Goal: Transaction & Acquisition: Purchase product/service

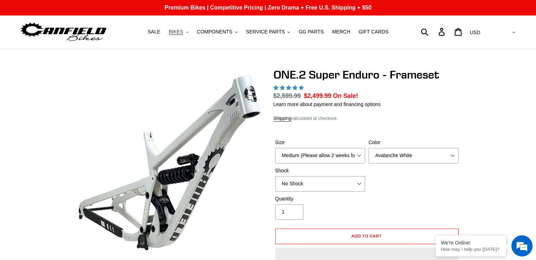
click at [183, 33] on span "BIKES" at bounding box center [176, 32] width 14 height 6
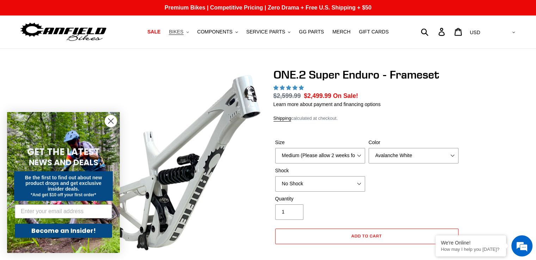
select select "highest-rating"
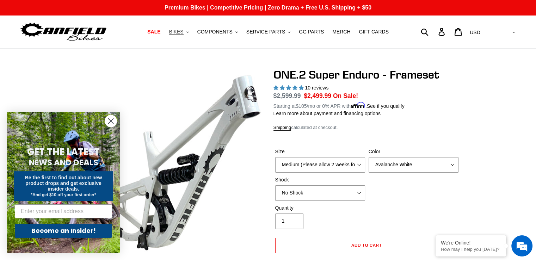
click at [183, 32] on span "BIKES" at bounding box center [176, 32] width 14 height 6
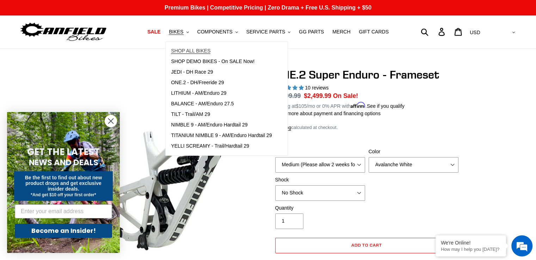
click at [187, 49] on span "SHOP ALL BIKES" at bounding box center [190, 51] width 39 height 6
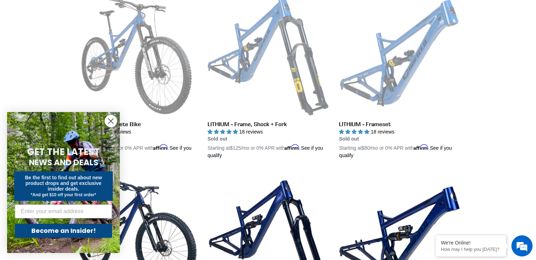
click at [105, 118] on circle "Close dialog" at bounding box center [111, 121] width 12 height 12
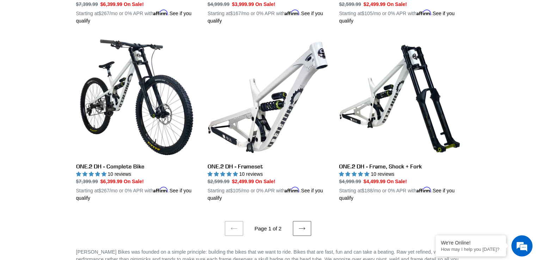
scroll to position [1375, 0]
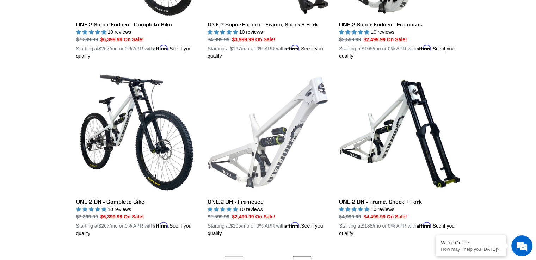
click at [301, 150] on link "ONE.2 DH - Frameset" at bounding box center [268, 154] width 121 height 165
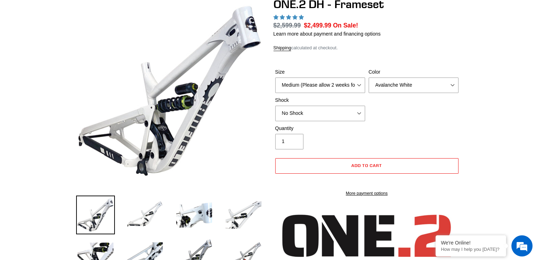
select select "highest-rating"
click at [332, 91] on select "Medium (Please allow 2 weeks for delivery) Large (Sold Out)" at bounding box center [320, 86] width 90 height 16
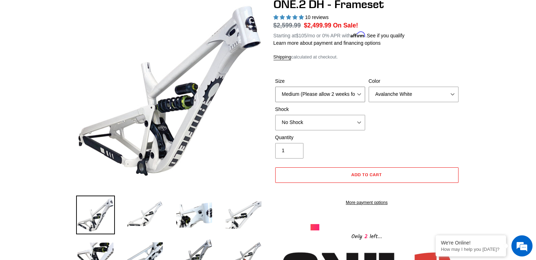
select select "Large (Sold Out)"
click at [275, 87] on select "Medium (Please allow 2 weeks for delivery) Large (Sold Out)" at bounding box center [320, 95] width 90 height 16
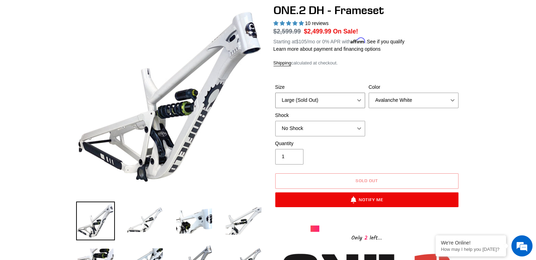
scroll to position [52, 0]
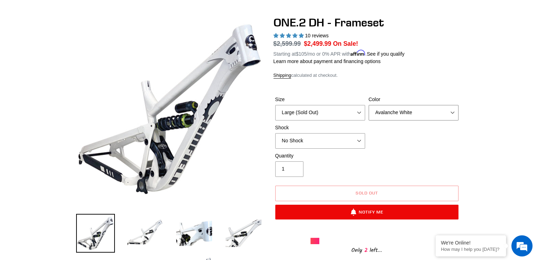
click at [403, 113] on select "Avalanche White Bentonite Grey" at bounding box center [414, 113] width 90 height 16
select select "Bentonite Grey"
click at [369, 105] on select "Avalanche White Bentonite Grey" at bounding box center [414, 113] width 90 height 16
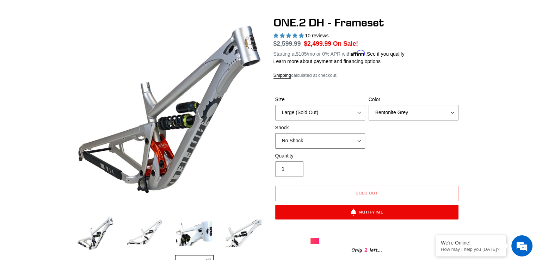
click at [360, 139] on select "No Shock Fox DHX2 Coil RockShox Vivid Coil EXT Storia LOK V3 (Custom Order)" at bounding box center [320, 141] width 90 height 16
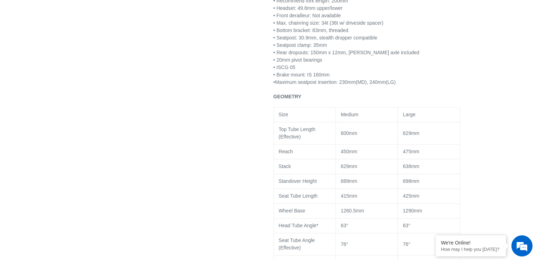
scroll to position [599, 0]
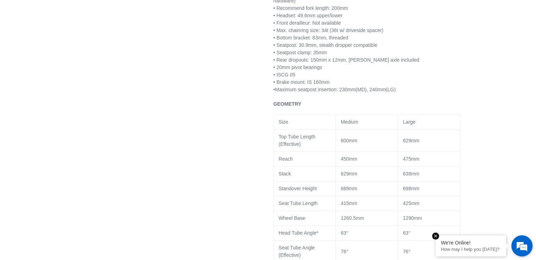
click at [435, 237] on em at bounding box center [435, 236] width 7 height 7
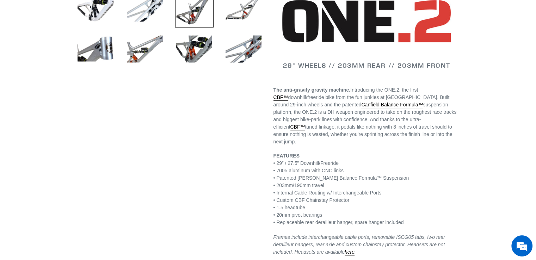
scroll to position [317, 0]
